Goal: Task Accomplishment & Management: Complete application form

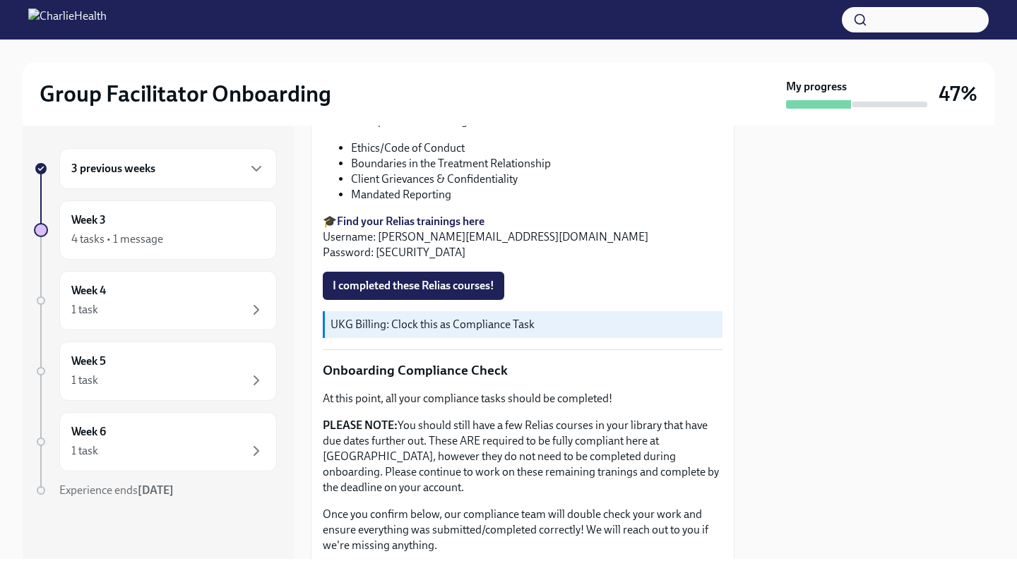
scroll to position [570, 0]
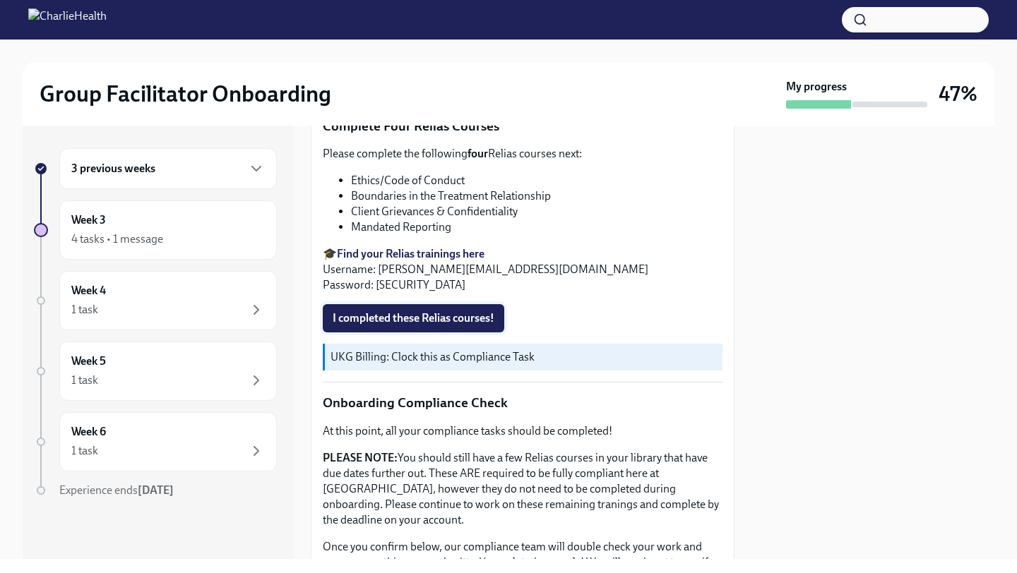
click at [442, 321] on span "I completed these Relias courses!" at bounding box center [414, 318] width 162 height 14
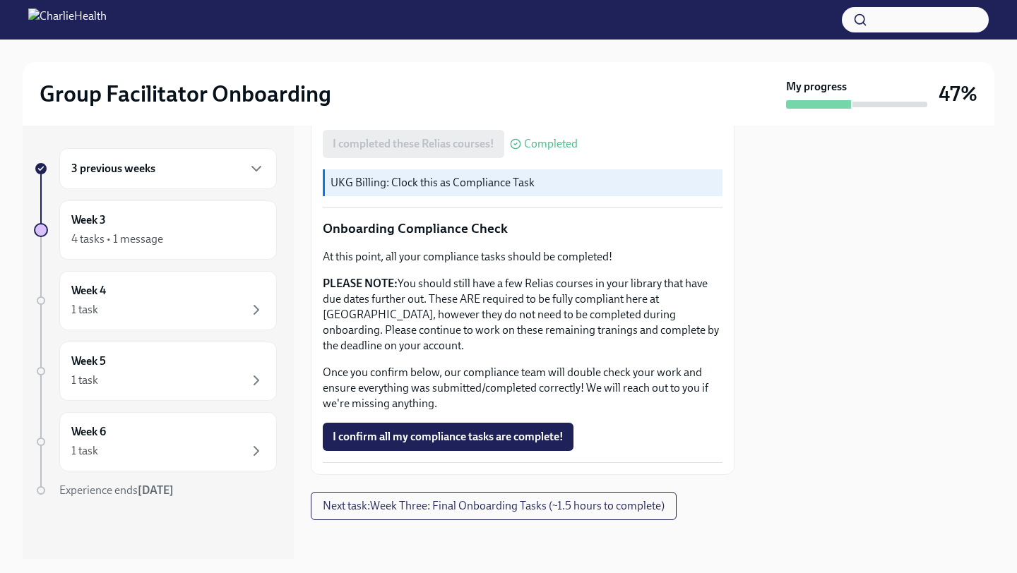
scroll to position [746, 0]
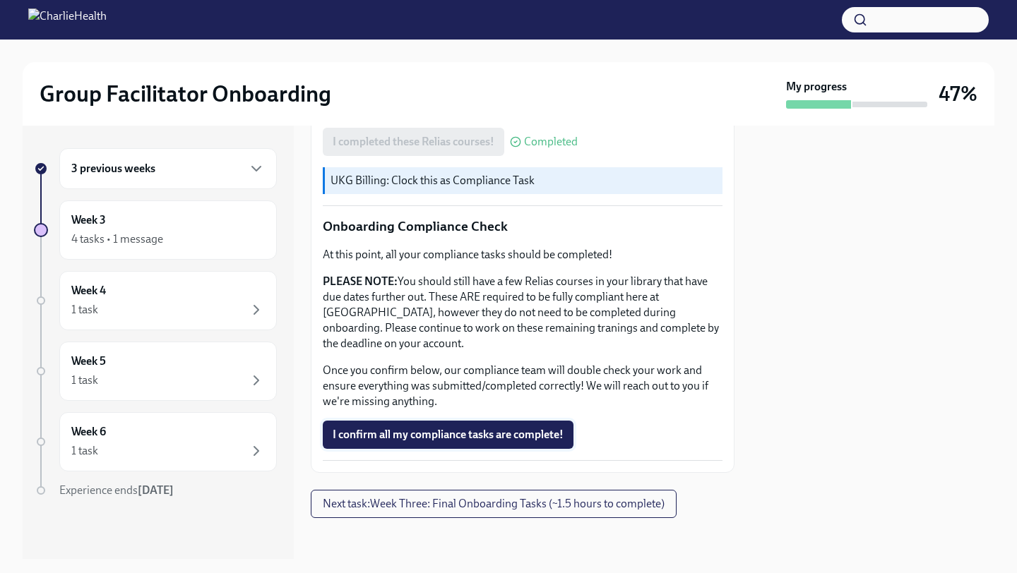
click at [455, 433] on span "I confirm all my compliance tasks are complete!" at bounding box center [448, 435] width 231 height 14
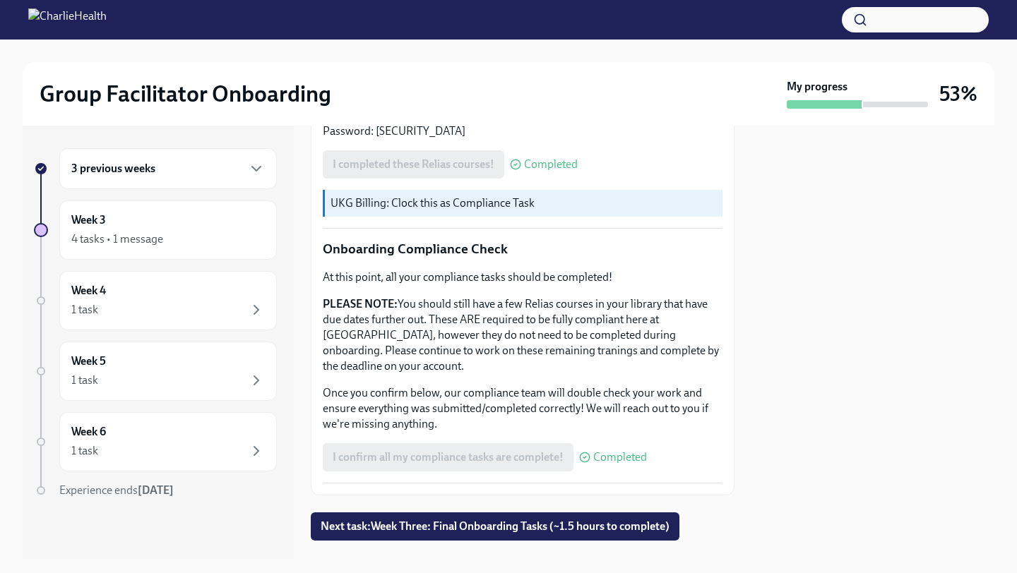
scroll to position [751, 0]
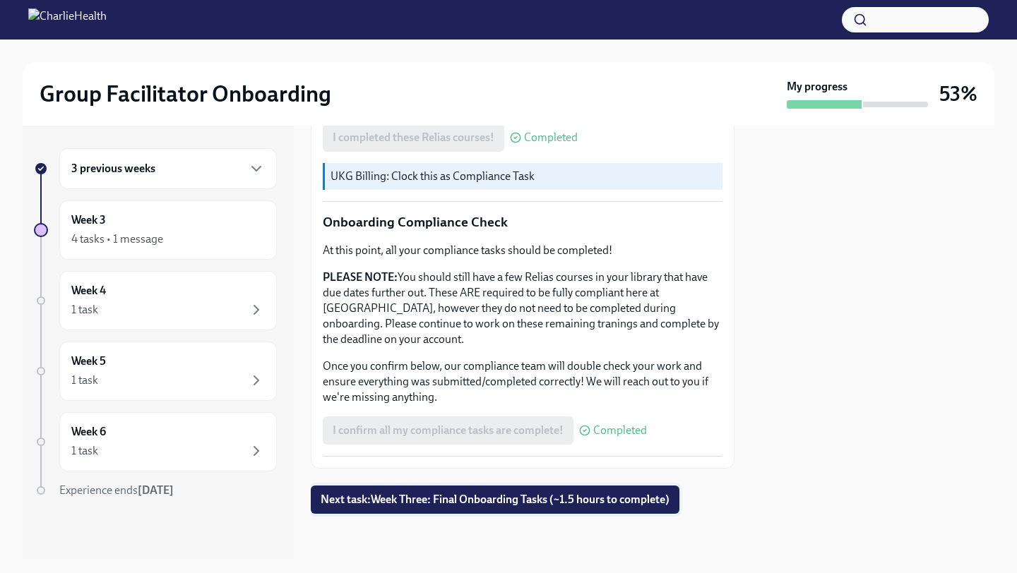
click at [486, 509] on button "Next task : Week Three: Final Onboarding Tasks (~1.5 hours to complete)" at bounding box center [495, 500] width 369 height 28
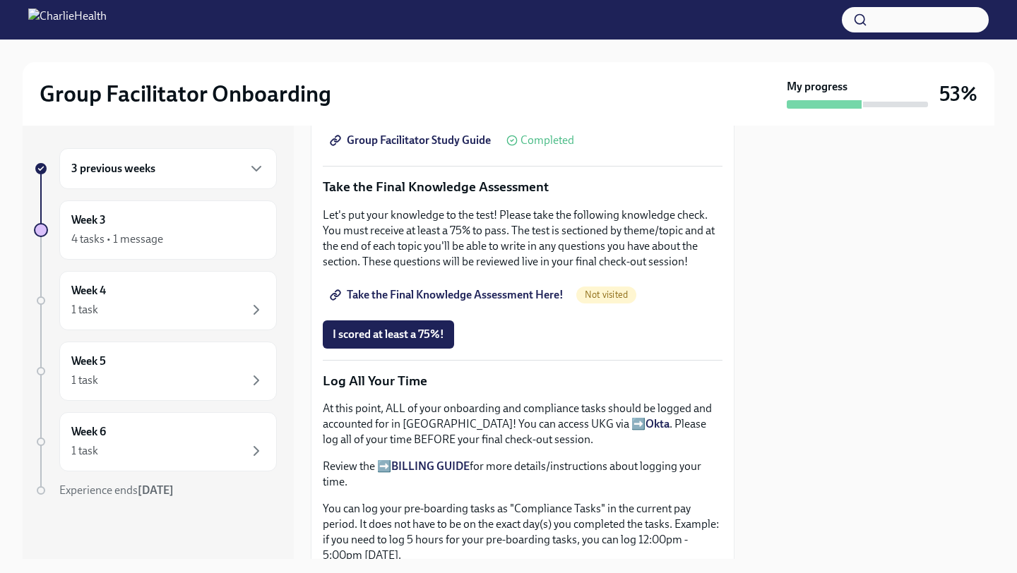
scroll to position [691, 0]
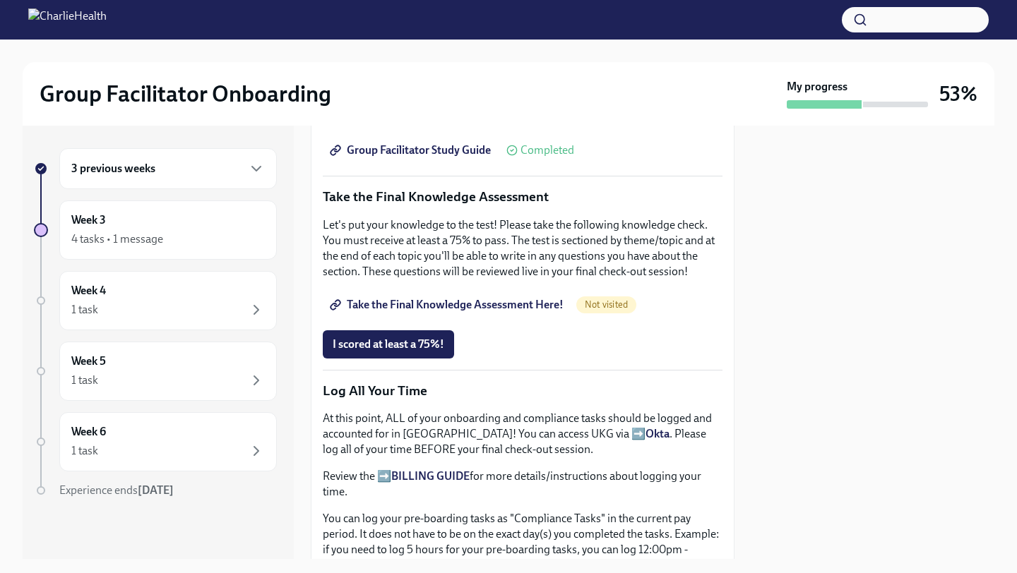
click at [509, 305] on span "Take the Final Knowledge Assessment Here!" at bounding box center [448, 305] width 231 height 14
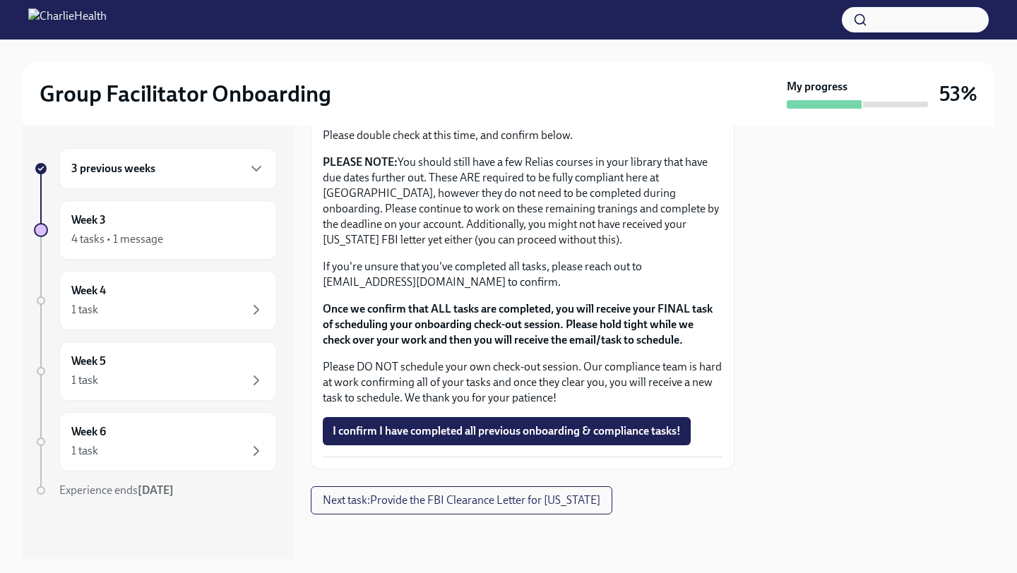
scroll to position [1205, 0]
click at [554, 433] on span "I confirm I have completed all previous onboarding & compliance tasks!" at bounding box center [507, 431] width 348 height 14
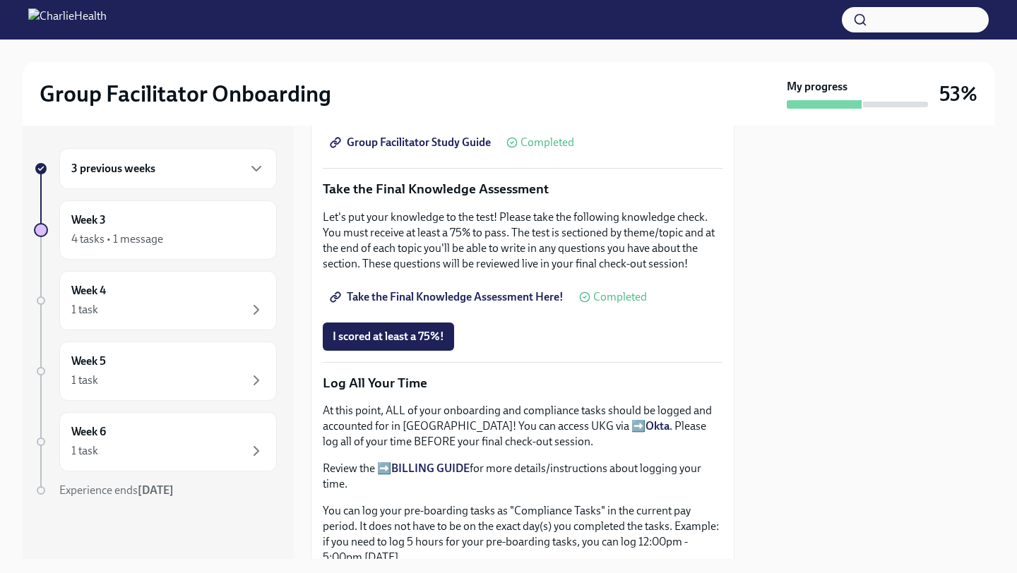
scroll to position [686, 0]
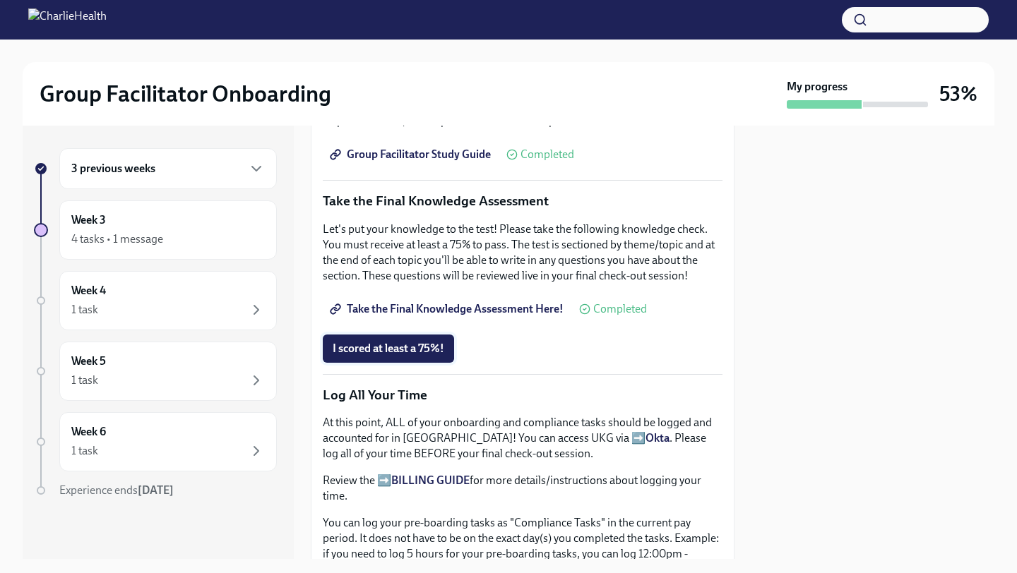
click at [418, 353] on span "I scored at least a 75%!" at bounding box center [389, 349] width 112 height 14
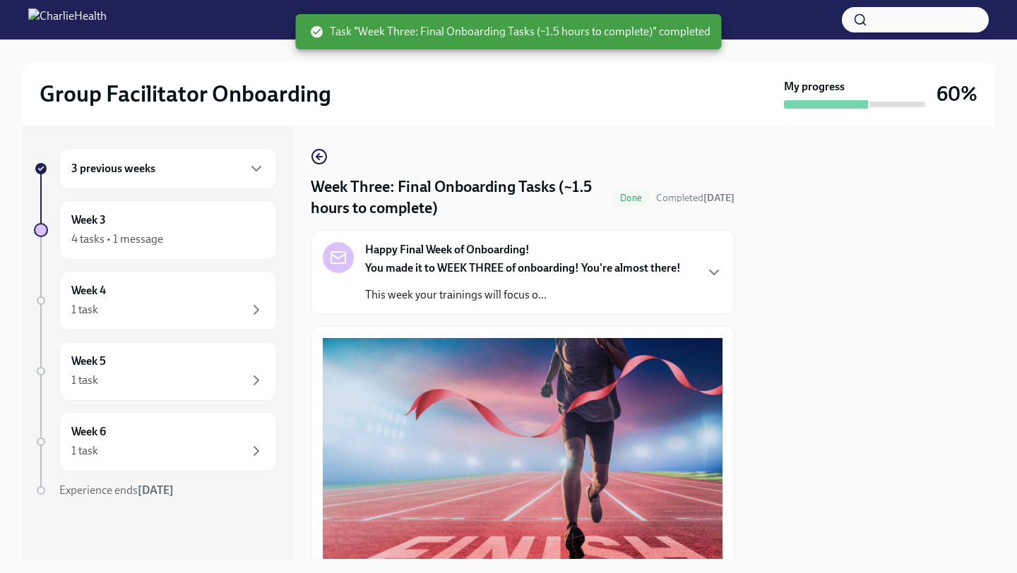
click at [712, 251] on div "Happy Final Week of Onboarding! You made it to WEEK THREE of onboarding! You're…" at bounding box center [523, 272] width 400 height 61
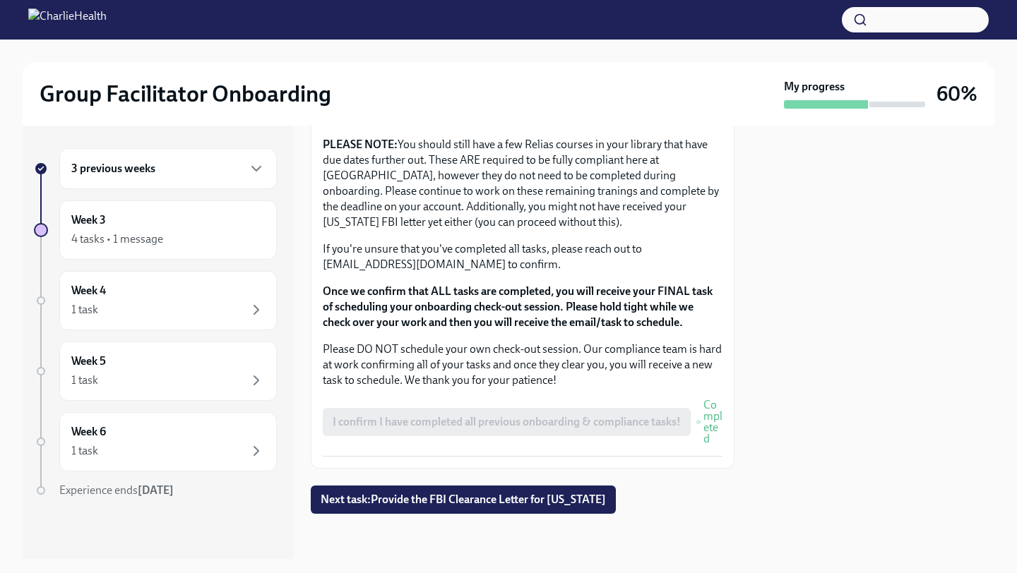
scroll to position [1684, 0]
click at [188, 311] on div "1 task" at bounding box center [167, 309] width 193 height 17
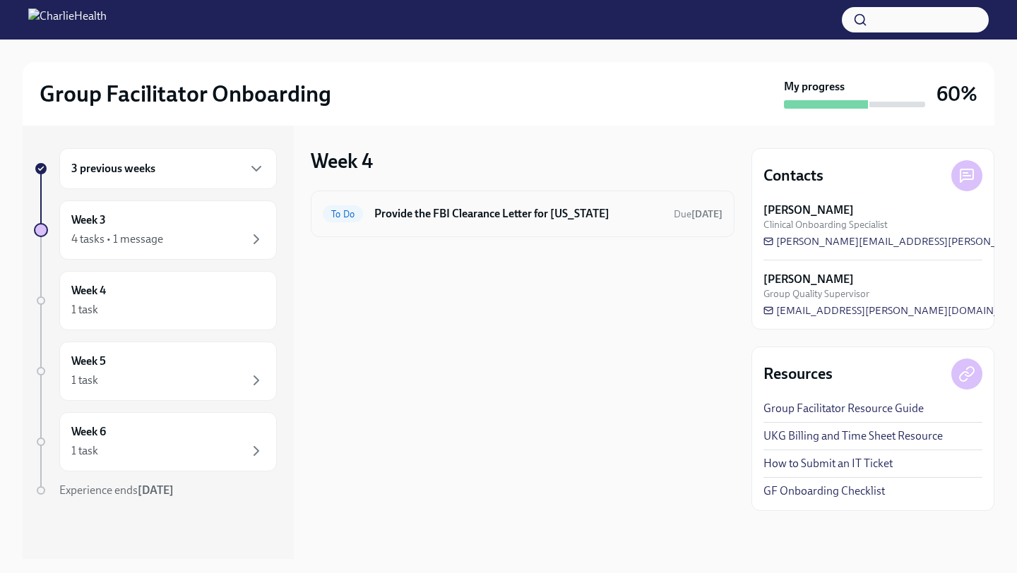
click at [573, 199] on div "To Do Provide the FBI Clearance Letter for [US_STATE] Due [DATE]" at bounding box center [523, 214] width 424 height 47
